Goal: Task Accomplishment & Management: Manage account settings

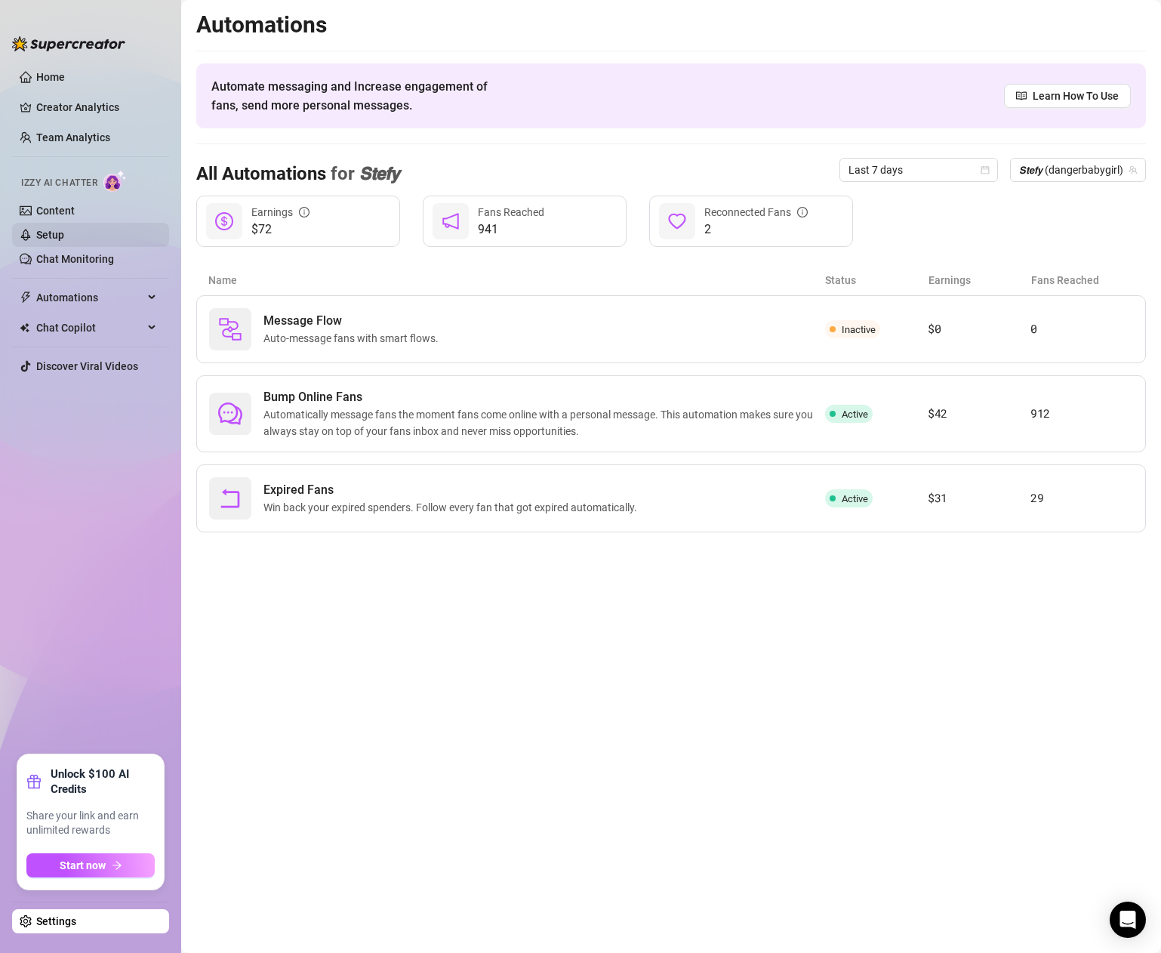
click at [63, 233] on link "Setup" at bounding box center [50, 235] width 28 height 12
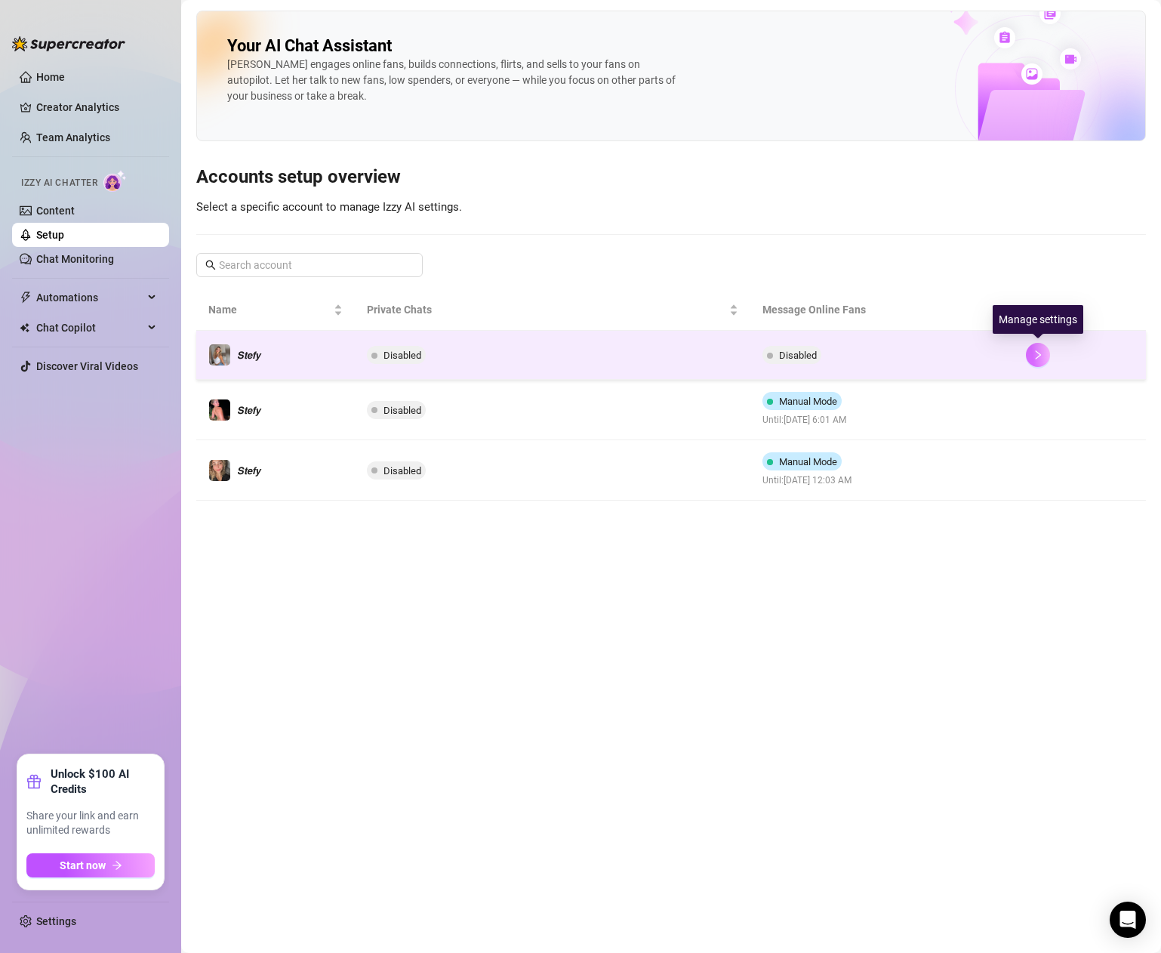
click at [1037, 350] on icon "right" at bounding box center [1038, 355] width 11 height 11
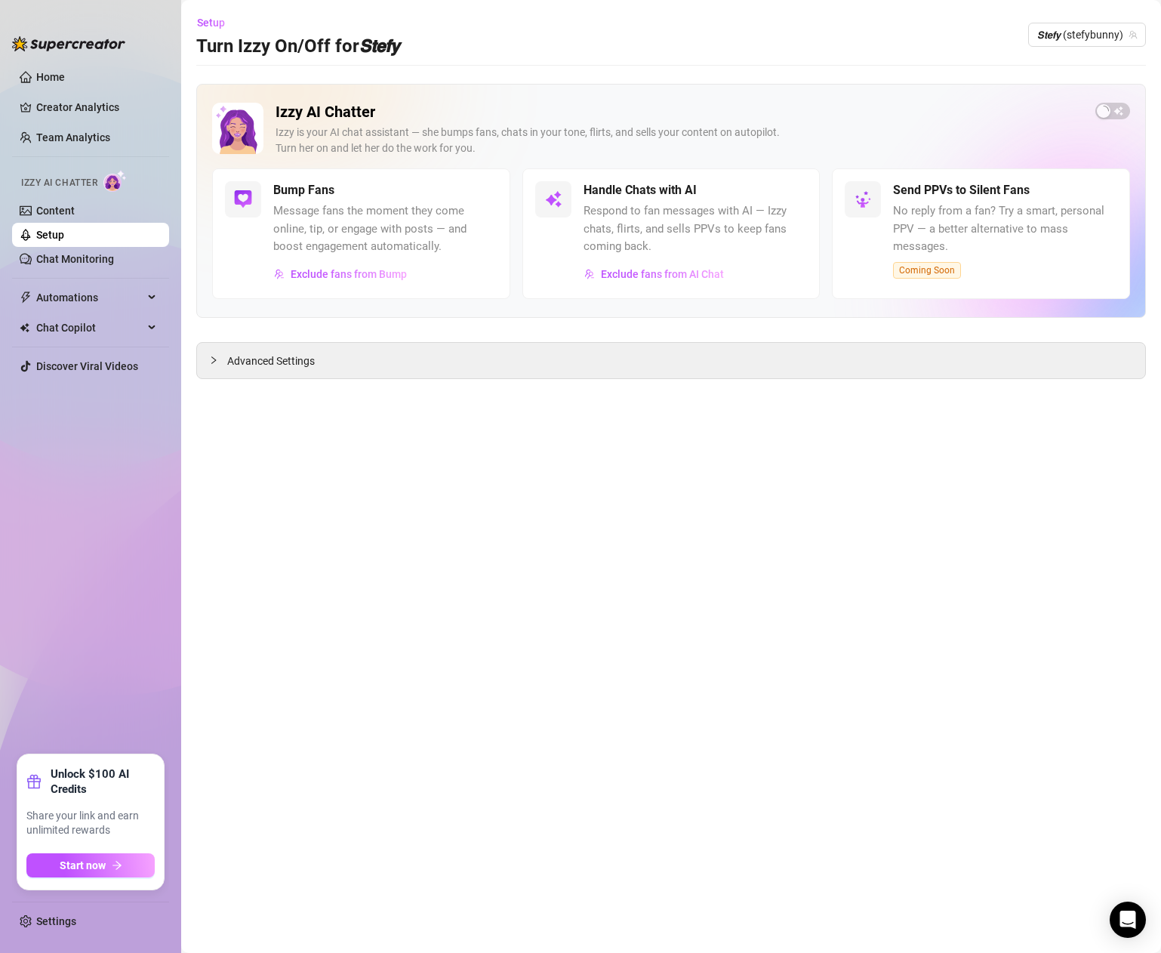
click at [1116, 106] on span "button" at bounding box center [1113, 111] width 35 height 17
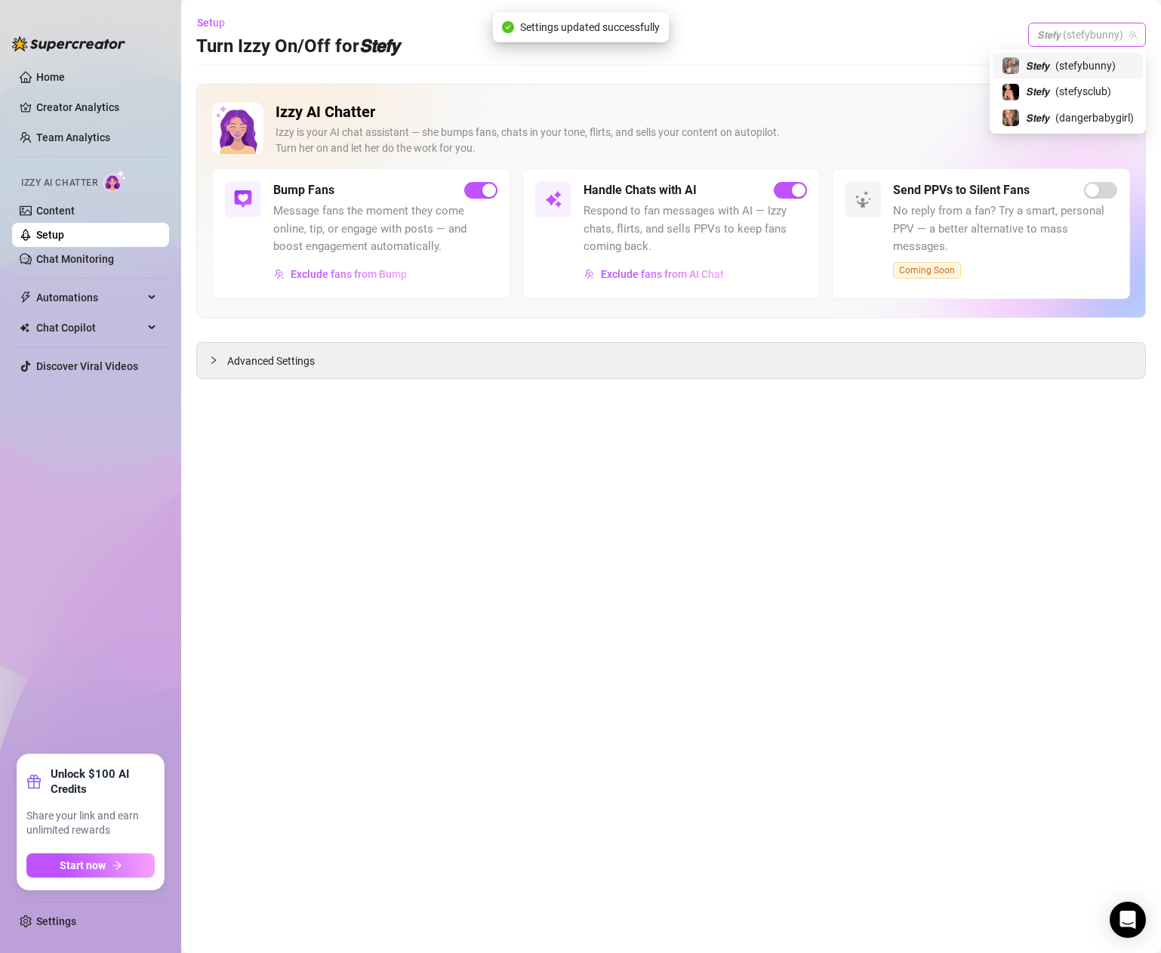
click at [1084, 34] on span "𝙎𝙩𝙚𝙛𝙮 (stefybunny)" at bounding box center [1088, 34] width 100 height 23
click at [1071, 90] on span "( stefysclub )" at bounding box center [1084, 91] width 56 height 17
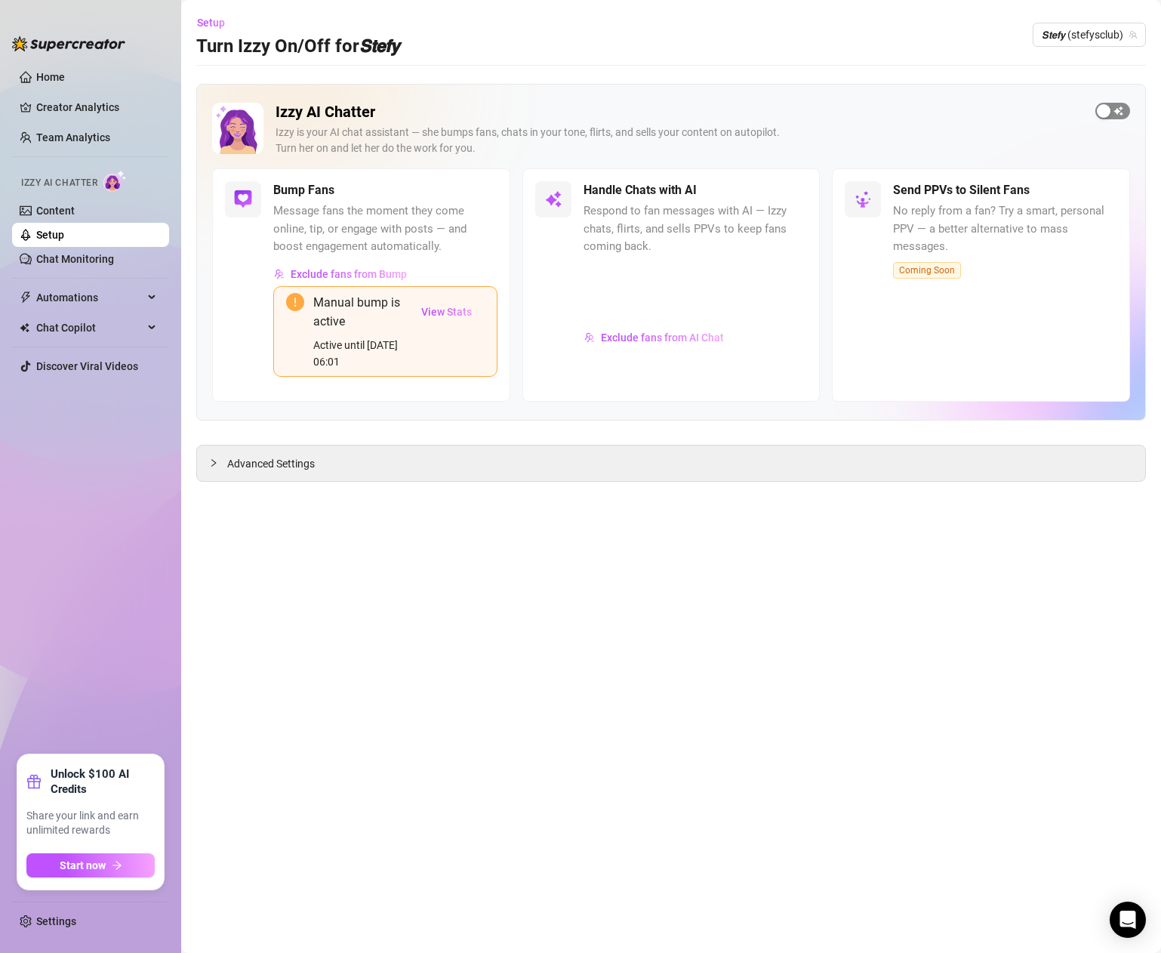
click at [1104, 111] on div "button" at bounding box center [1104, 111] width 14 height 14
click at [1106, 33] on span "𝙎𝙩𝙚𝙛𝙮 (stefysclub)" at bounding box center [1089, 34] width 95 height 23
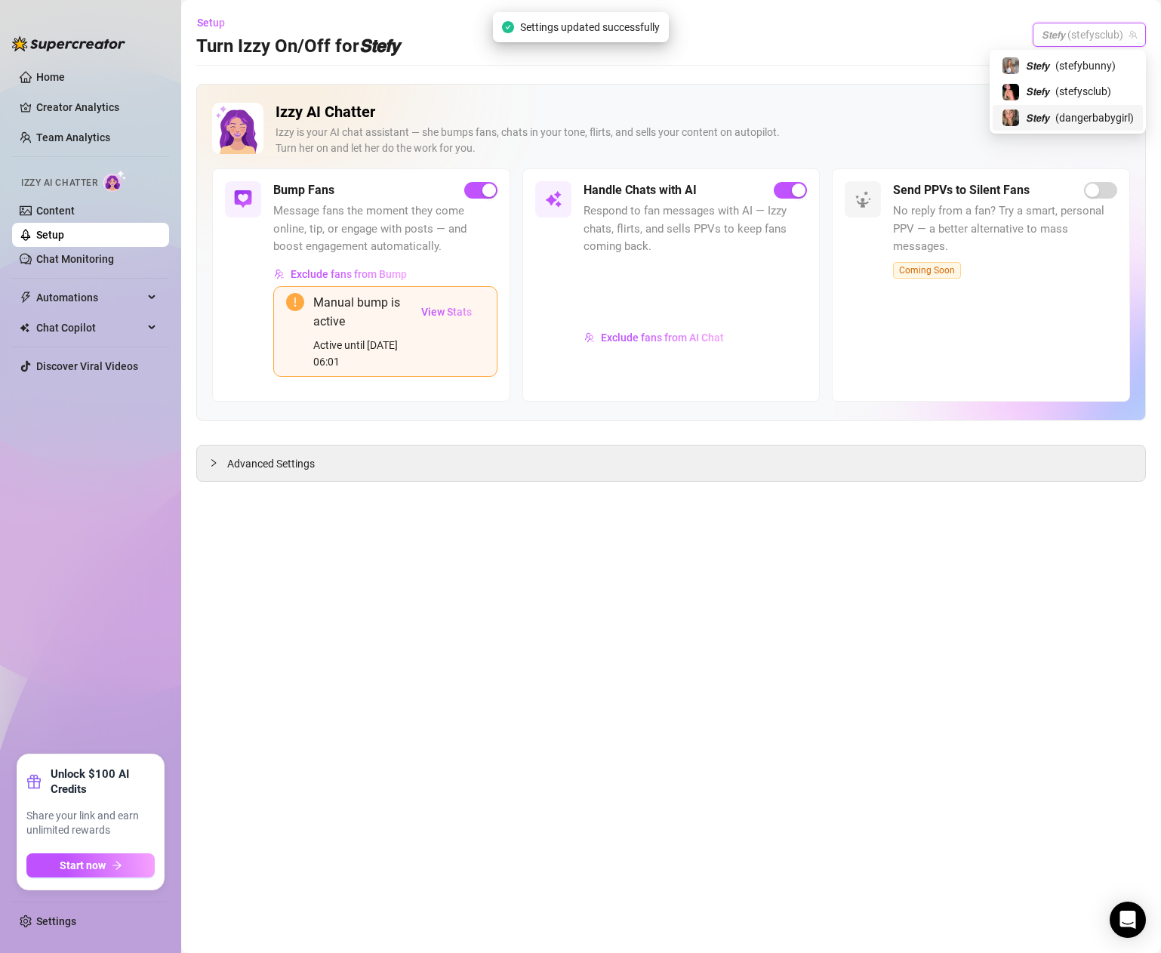
click at [1028, 130] on div "𝙎𝙩𝙚𝙛𝙮 ( dangerbabygirl )" at bounding box center [1068, 118] width 150 height 26
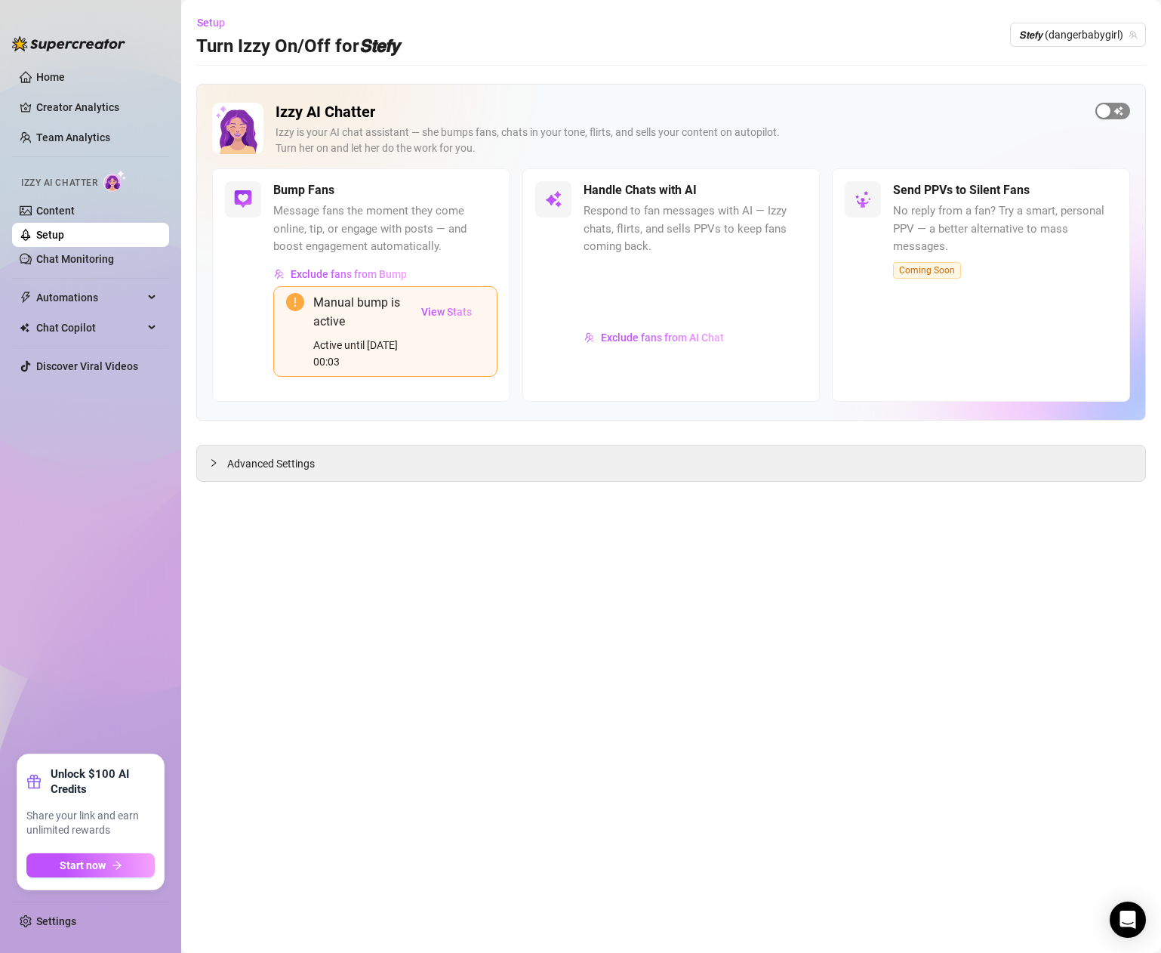
click at [1103, 114] on div "button" at bounding box center [1104, 111] width 14 height 14
